Goal: Task Accomplishment & Management: Complete application form

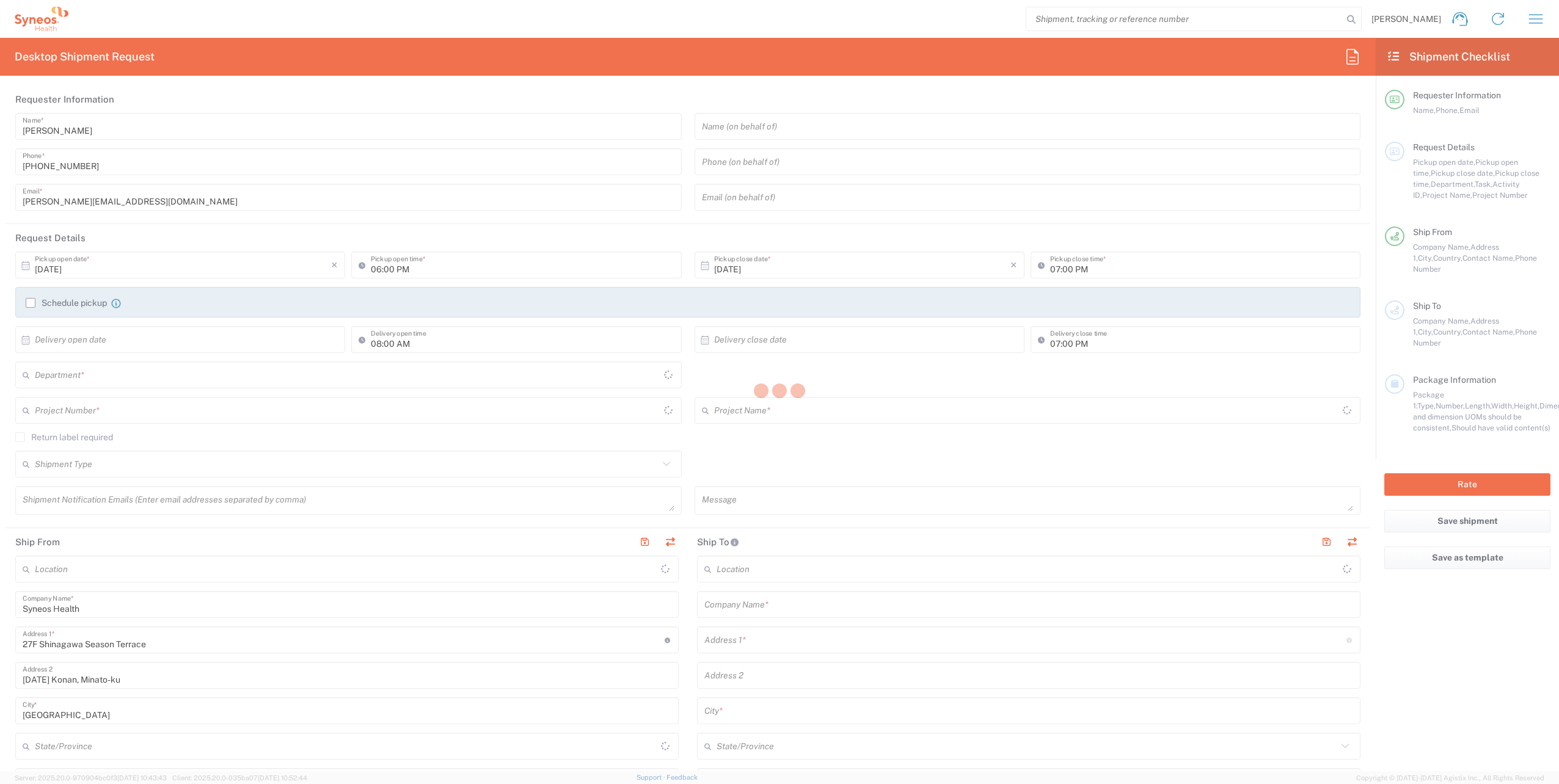
type input "[GEOGRAPHIC_DATA]"
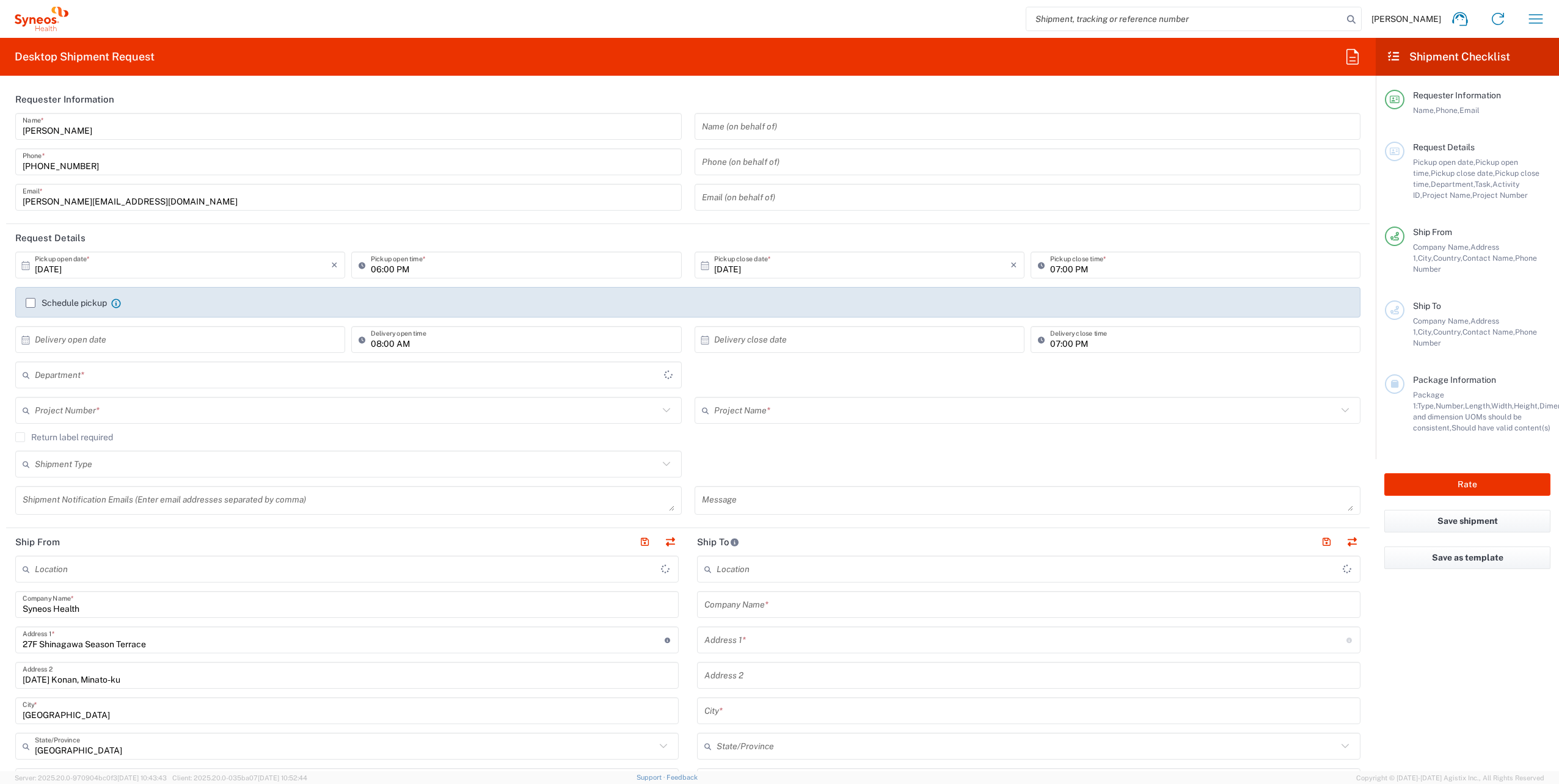
type input "[GEOGRAPHIC_DATA]"
type input "Syneos Health [GEOGRAPHIC_DATA] K.K. ([GEOGRAPHIC_DATA])"
type input "8350"
click at [64, 261] on input "[DATE]" at bounding box center [183, 265] width 296 height 21
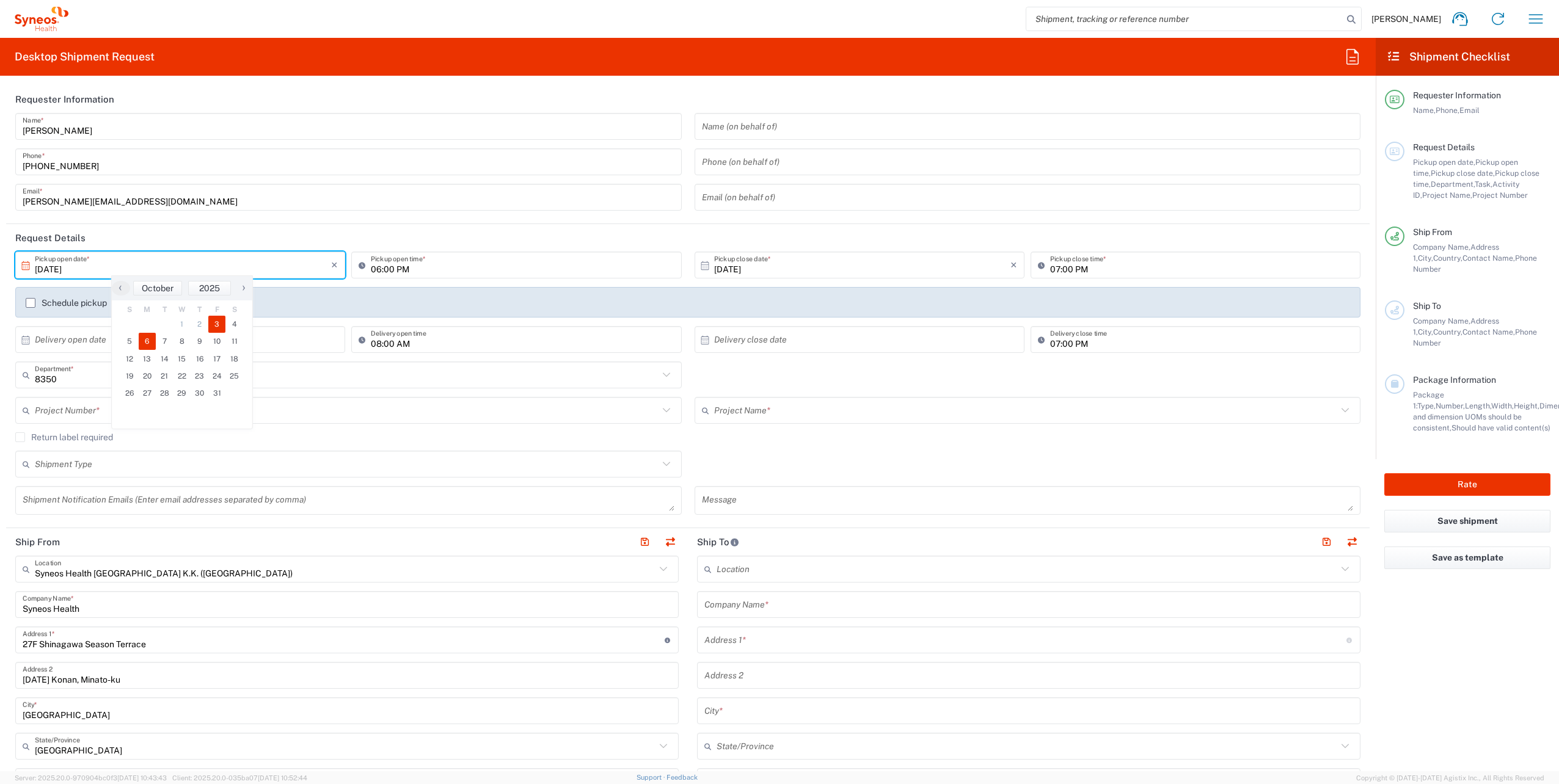
click at [151, 340] on span "6" at bounding box center [147, 341] width 18 height 17
type input "[DATE]"
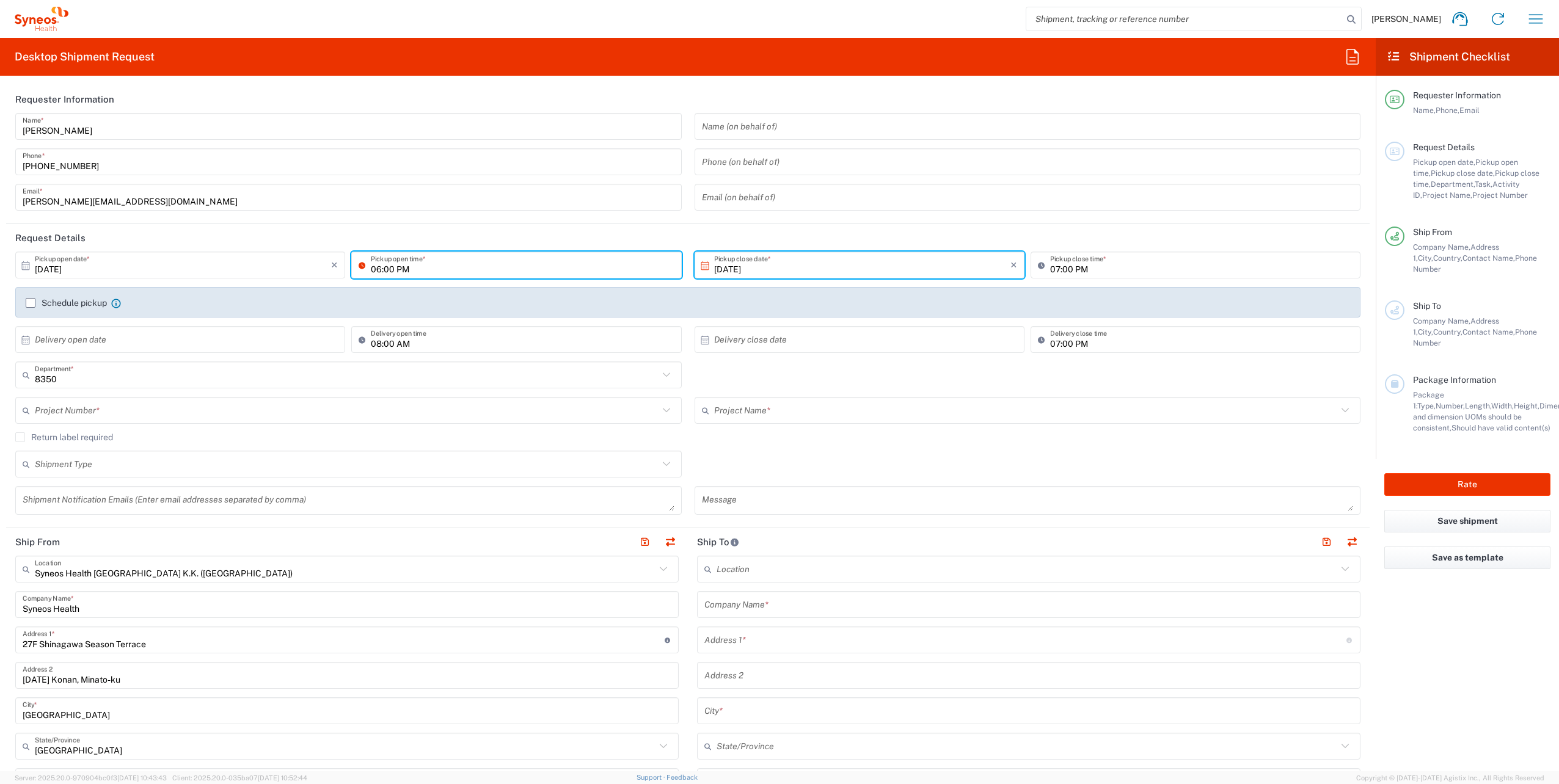
click at [380, 269] on input "06:00 PM" at bounding box center [522, 265] width 303 height 21
click at [359, 265] on icon at bounding box center [365, 265] width 12 height 20
click at [366, 265] on icon at bounding box center [365, 265] width 12 height 20
click at [376, 270] on input "06:00 PM" at bounding box center [522, 265] width 303 height 21
type input "12:00 PM"
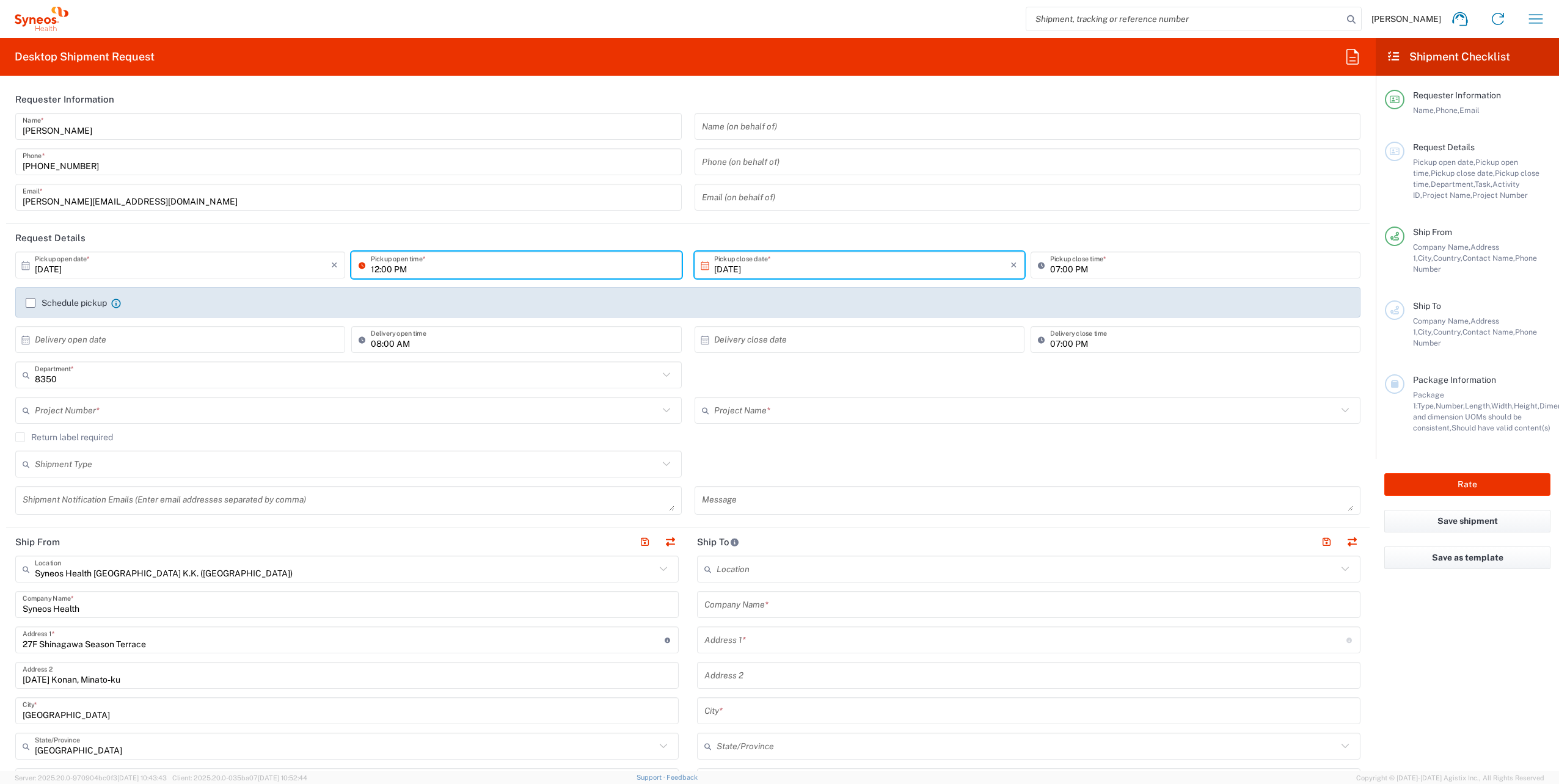
click at [1052, 267] on input "07:00 PM" at bounding box center [1202, 265] width 303 height 21
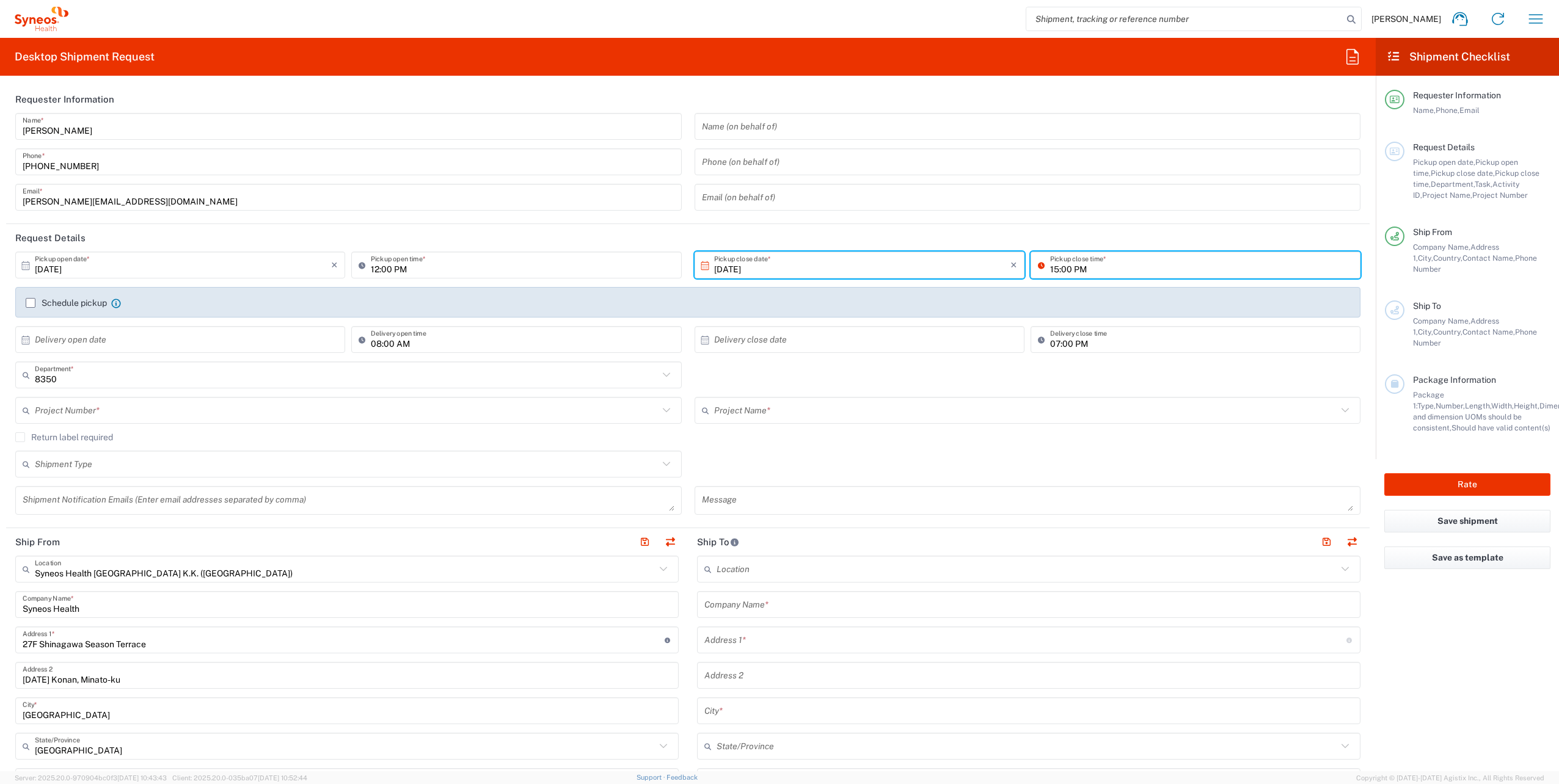
type input "15:00 PM"
click at [29, 303] on div "Schedule pickup When scheduling a pickup please be sure to meet the following c…" at bounding box center [687, 302] width 1345 height 31
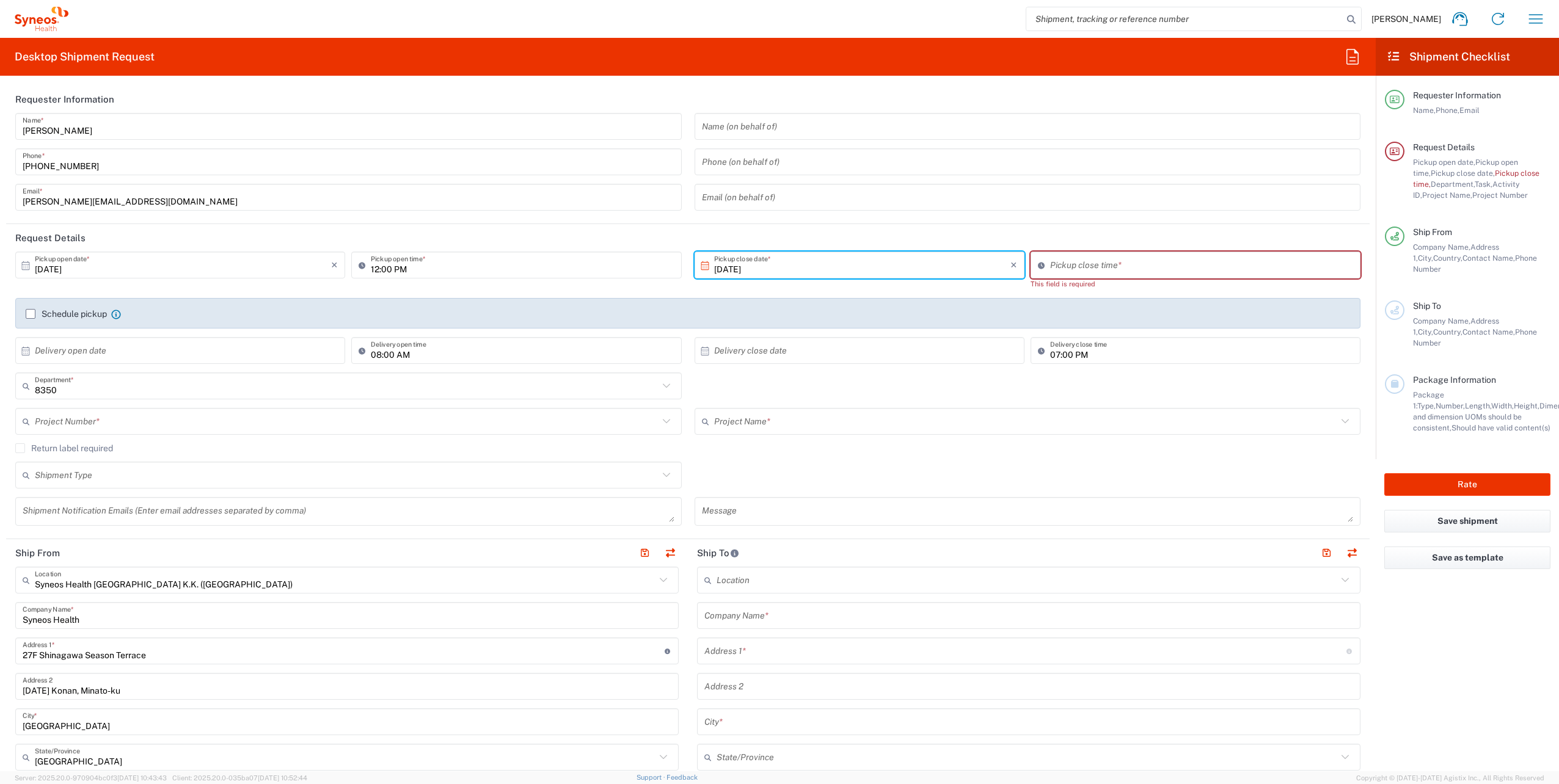
click at [29, 313] on label "Schedule pickup" at bounding box center [66, 314] width 81 height 10
click at [31, 314] on input "Schedule pickup" at bounding box center [31, 314] width 0 height 0
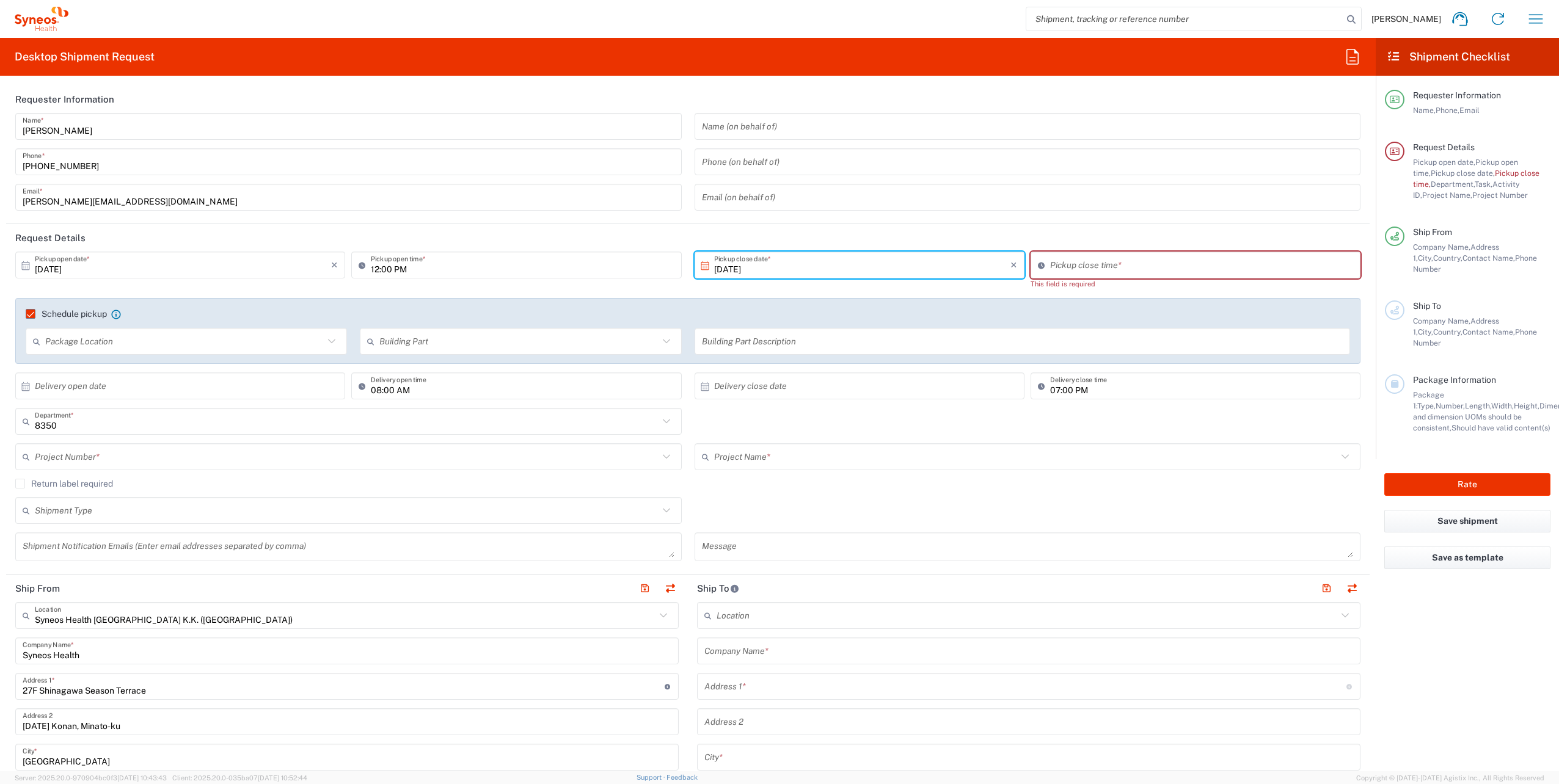
click at [27, 314] on label "Schedule pickup" at bounding box center [66, 314] width 81 height 10
click at [25, 314] on input "Schedule pickup" at bounding box center [25, 314] width 0 height 0
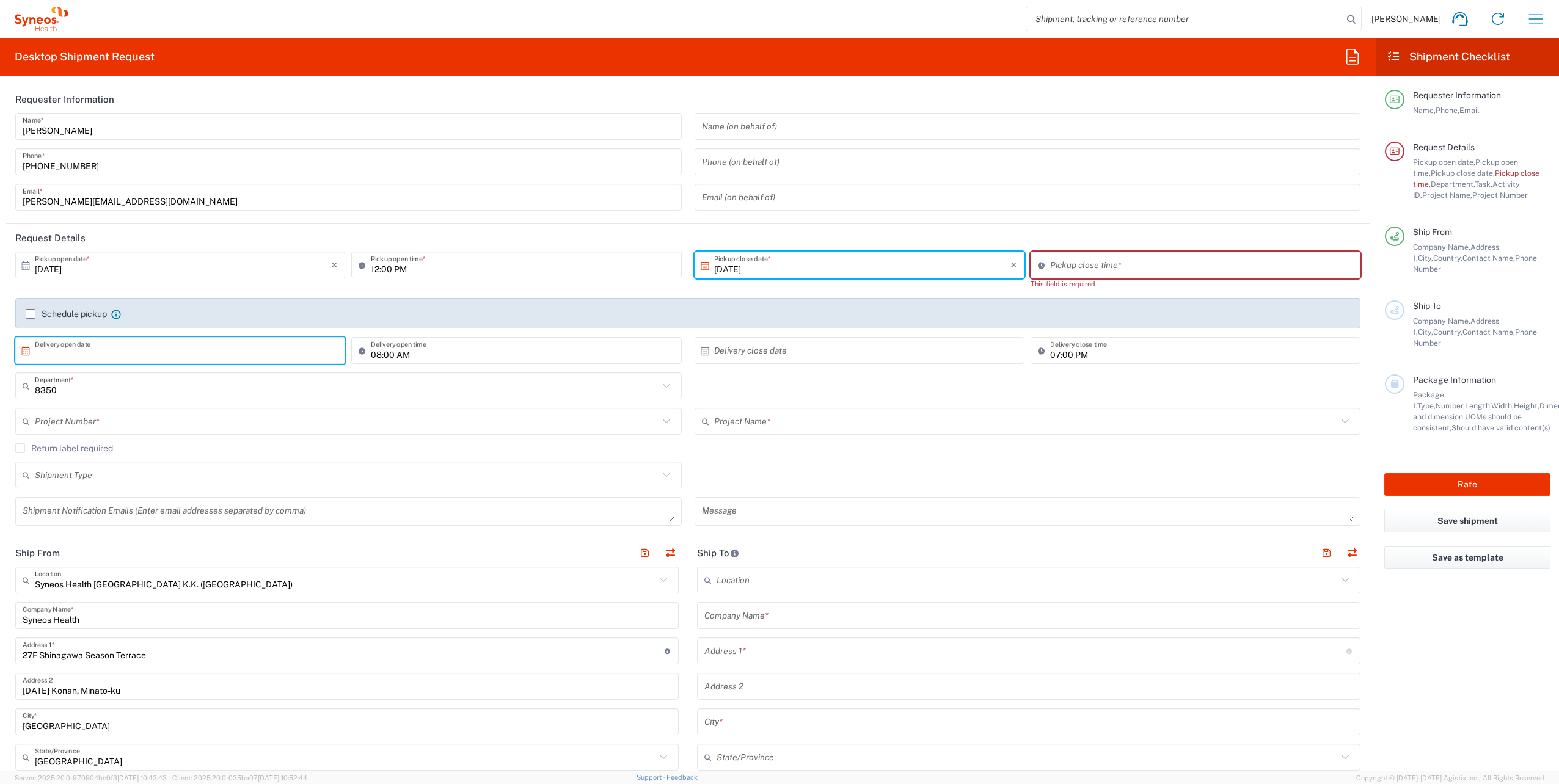
click at [201, 352] on input "text" at bounding box center [183, 350] width 296 height 21
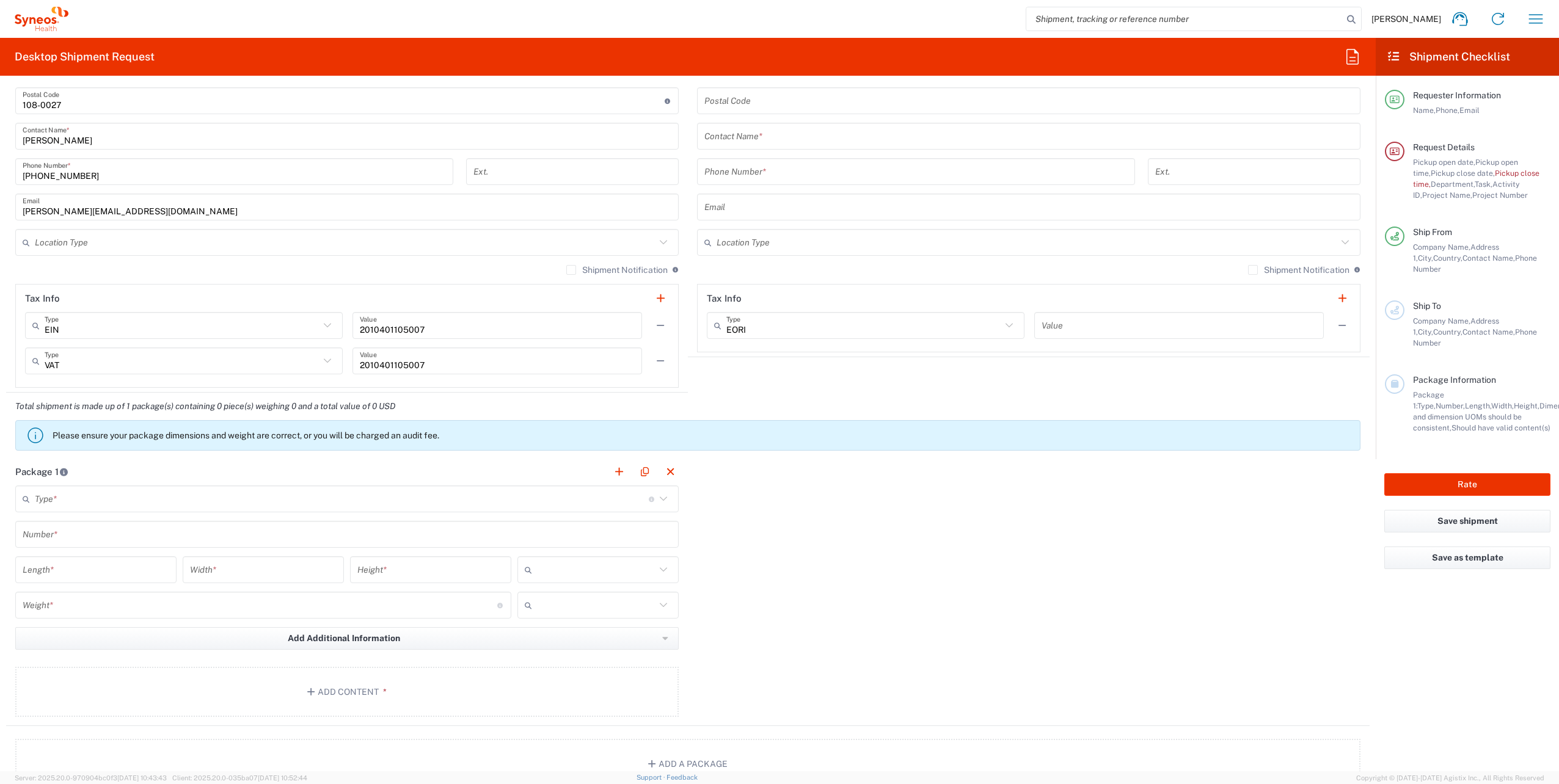
scroll to position [733, 0]
